Goal: Transaction & Acquisition: Purchase product/service

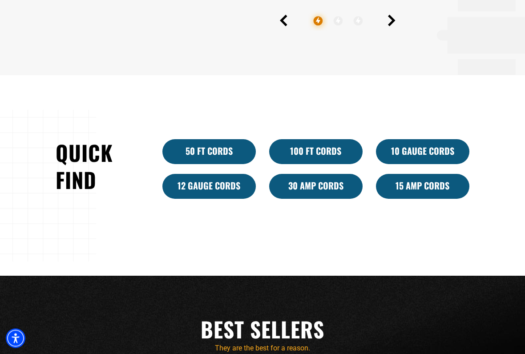
scroll to position [476, 0]
click at [427, 149] on link "10 Gauge Cords" at bounding box center [422, 151] width 93 height 25
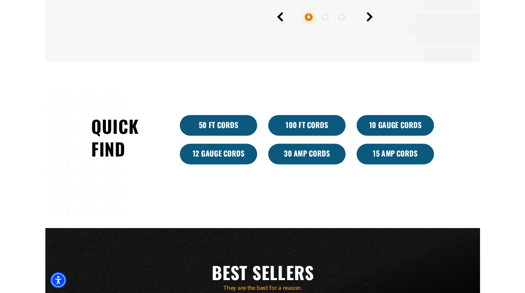
scroll to position [501, 0]
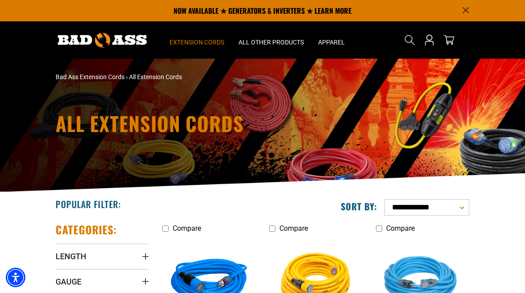
click at [204, 40] on span "Extension Cords" at bounding box center [196, 42] width 55 height 8
click at [202, 41] on span "Extension Cords" at bounding box center [196, 42] width 55 height 8
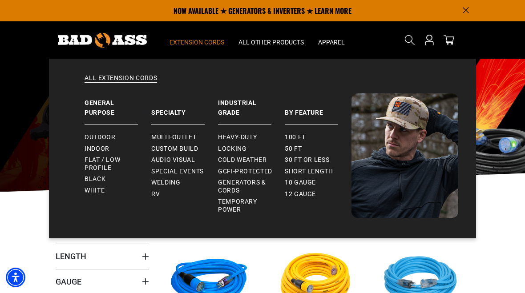
click at [251, 185] on span "Generators & Cords" at bounding box center [248, 187] width 60 height 16
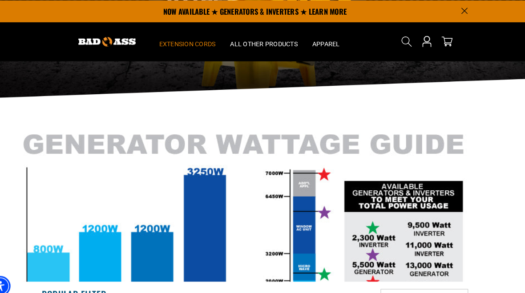
scroll to position [96, 0]
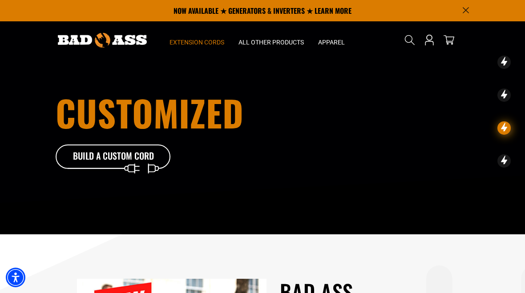
click at [199, 47] on summary "Extension Cords" at bounding box center [196, 39] width 69 height 37
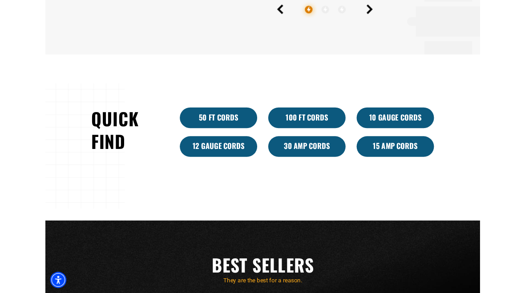
scroll to position [486, 0]
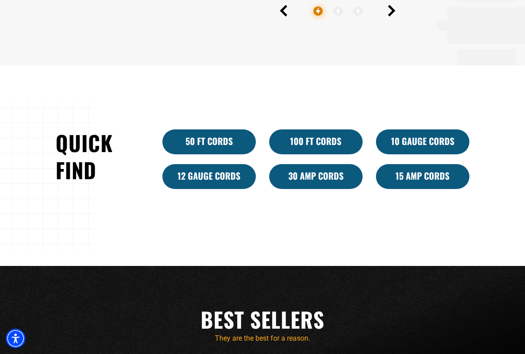
click at [321, 177] on link "30 Amp Cords" at bounding box center [315, 176] width 93 height 25
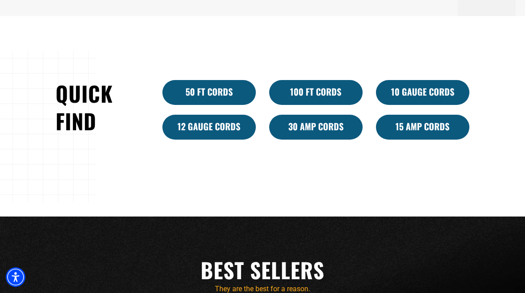
scroll to position [511, 0]
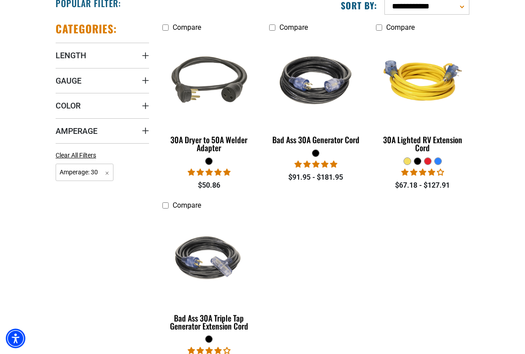
scroll to position [202, 0]
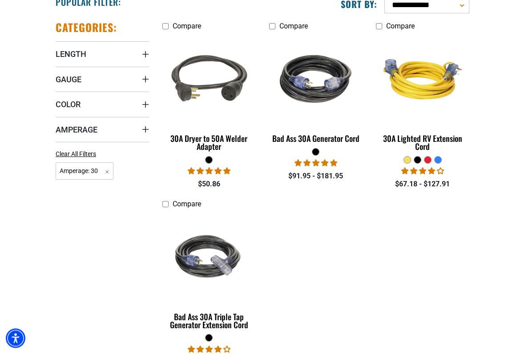
click at [323, 143] on div "Bad Ass 30A Generator Cord" at bounding box center [315, 139] width 93 height 8
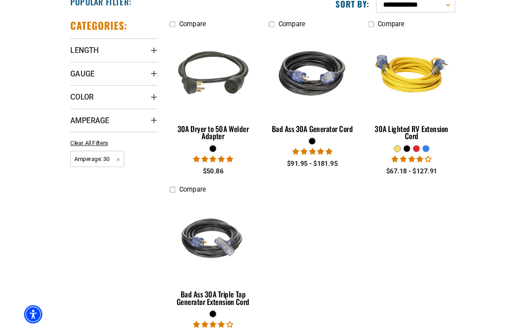
scroll to position [202, 0]
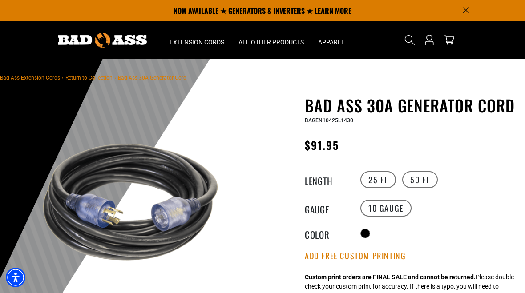
click at [421, 184] on label "50 FT" at bounding box center [420, 179] width 36 height 17
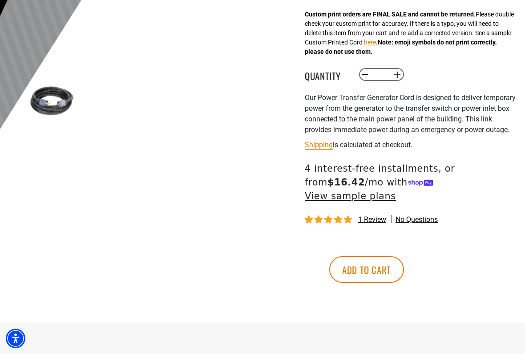
scroll to position [263, 0]
click at [376, 216] on span "1 review" at bounding box center [372, 219] width 28 height 8
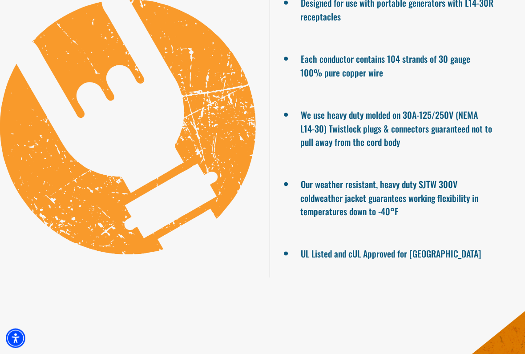
scroll to position [706, 0]
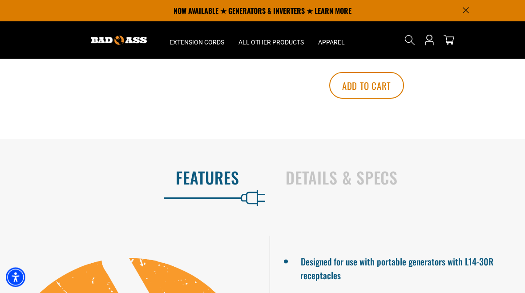
click at [361, 187] on h2 "Details & Specs" at bounding box center [395, 177] width 220 height 19
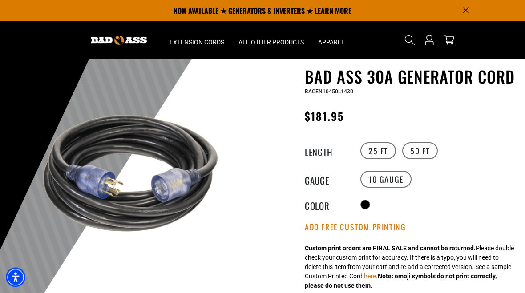
scroll to position [0, 0]
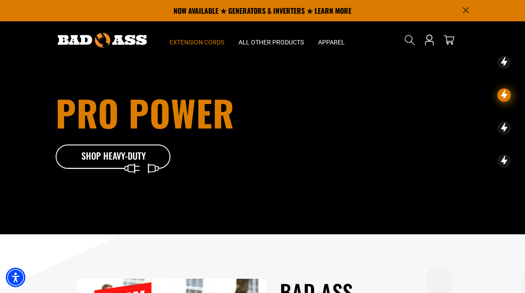
click at [209, 40] on span "Extension Cords" at bounding box center [196, 42] width 55 height 8
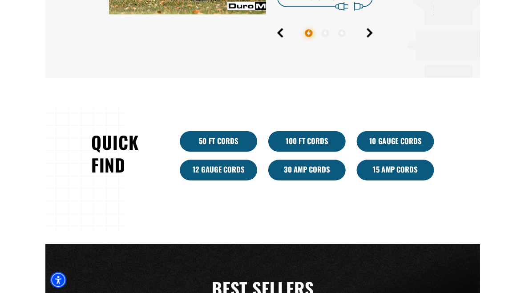
scroll to position [459, 0]
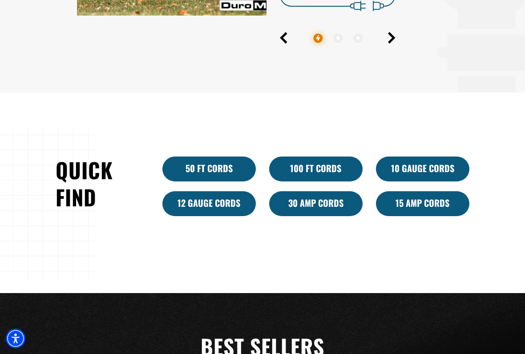
click at [323, 204] on link "30 Amp Cords" at bounding box center [315, 203] width 93 height 25
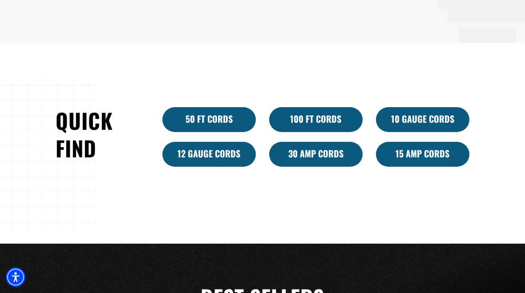
scroll to position [484, 0]
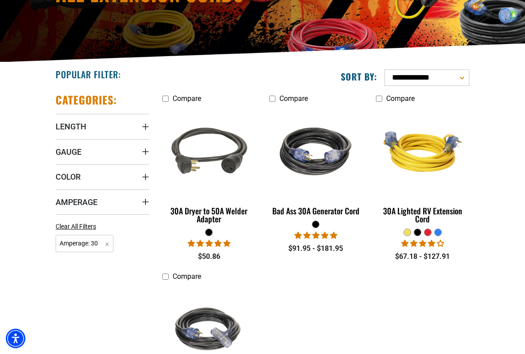
scroll to position [131, 0]
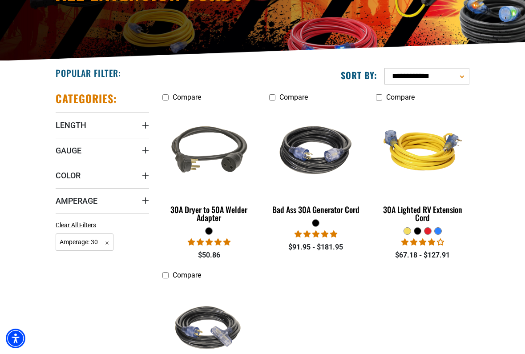
click at [317, 211] on div "Bad Ass 30A Generator Cord" at bounding box center [315, 209] width 93 height 8
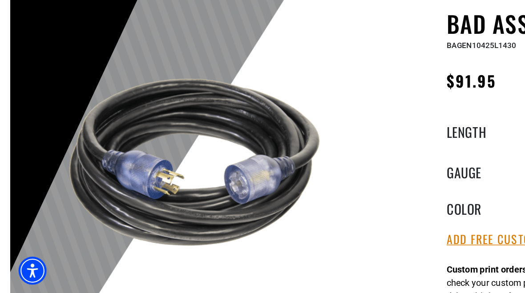
scroll to position [0, 0]
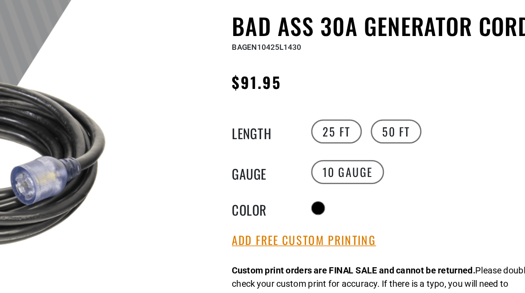
click at [402, 171] on label "50 FT" at bounding box center [420, 179] width 36 height 17
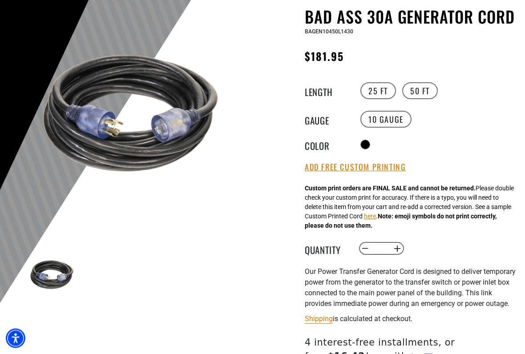
scroll to position [89, 0]
